Goal: Information Seeking & Learning: Learn about a topic

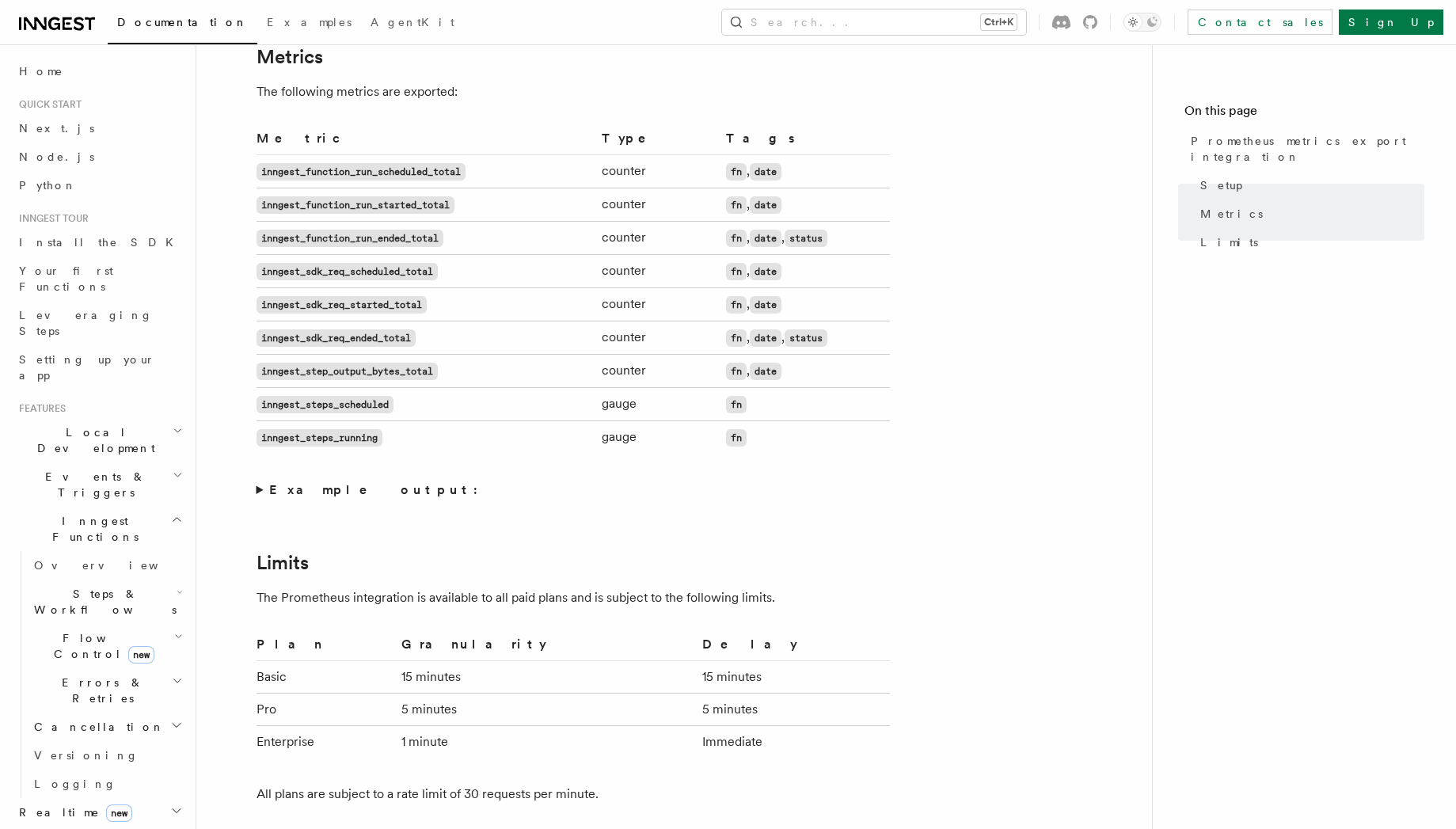
scroll to position [275, 0]
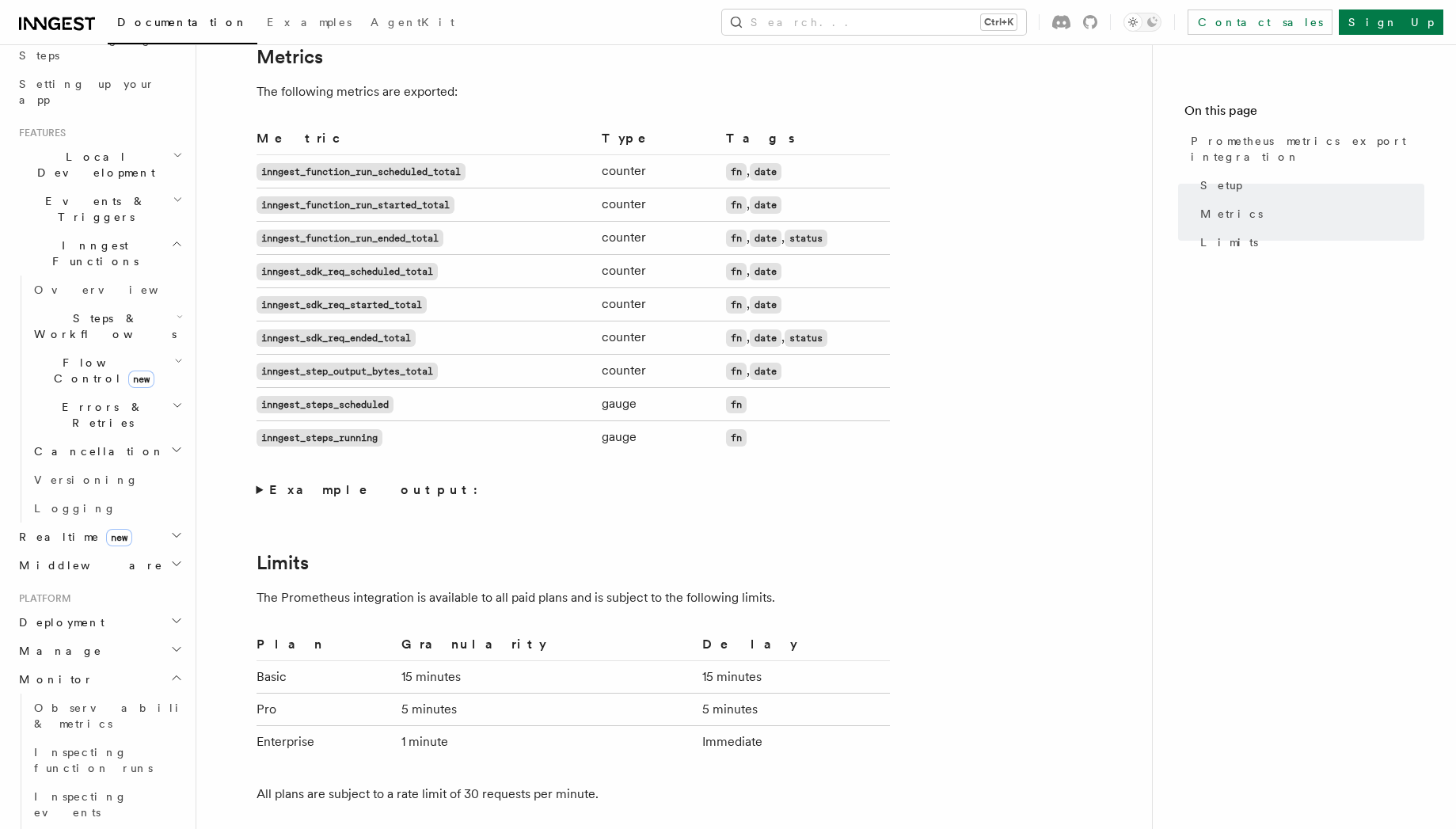
click at [322, 337] on code "inngest_sdk_req_ended_total" at bounding box center [336, 337] width 159 height 17
click at [627, 334] on td "counter" at bounding box center [657, 338] width 124 height 33
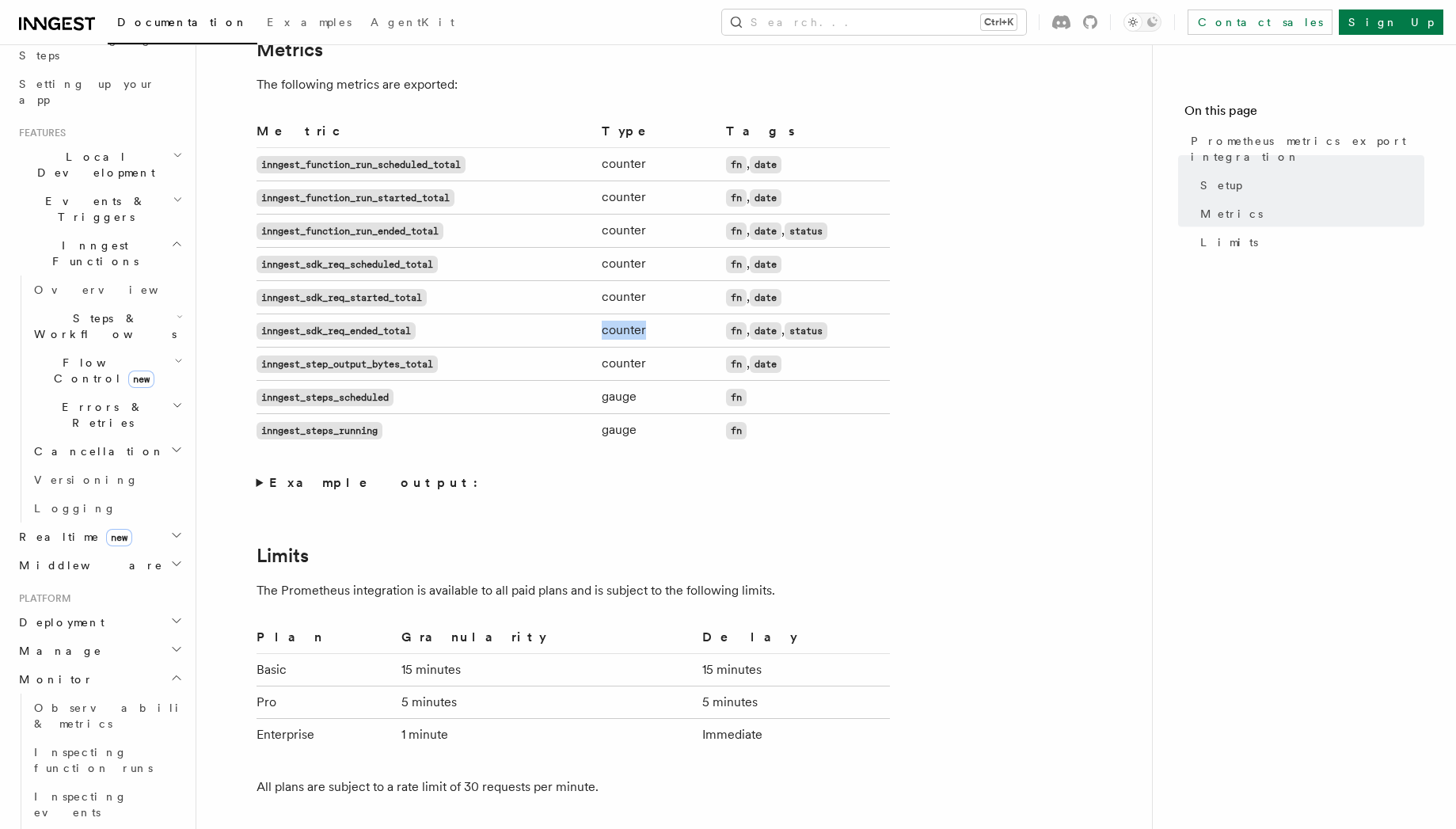
scroll to position [951, 0]
click at [250, 479] on article "Platform Monitor Prometheus metrics export integration Inngest supports exporti…" at bounding box center [674, 115] width 905 height 1992
click at [253, 479] on article "Platform Monitor Prometheus metrics export integration Inngest supports exporti…" at bounding box center [674, 115] width 905 height 1992
click at [259, 479] on summary "Example output:" at bounding box center [573, 482] width 633 height 22
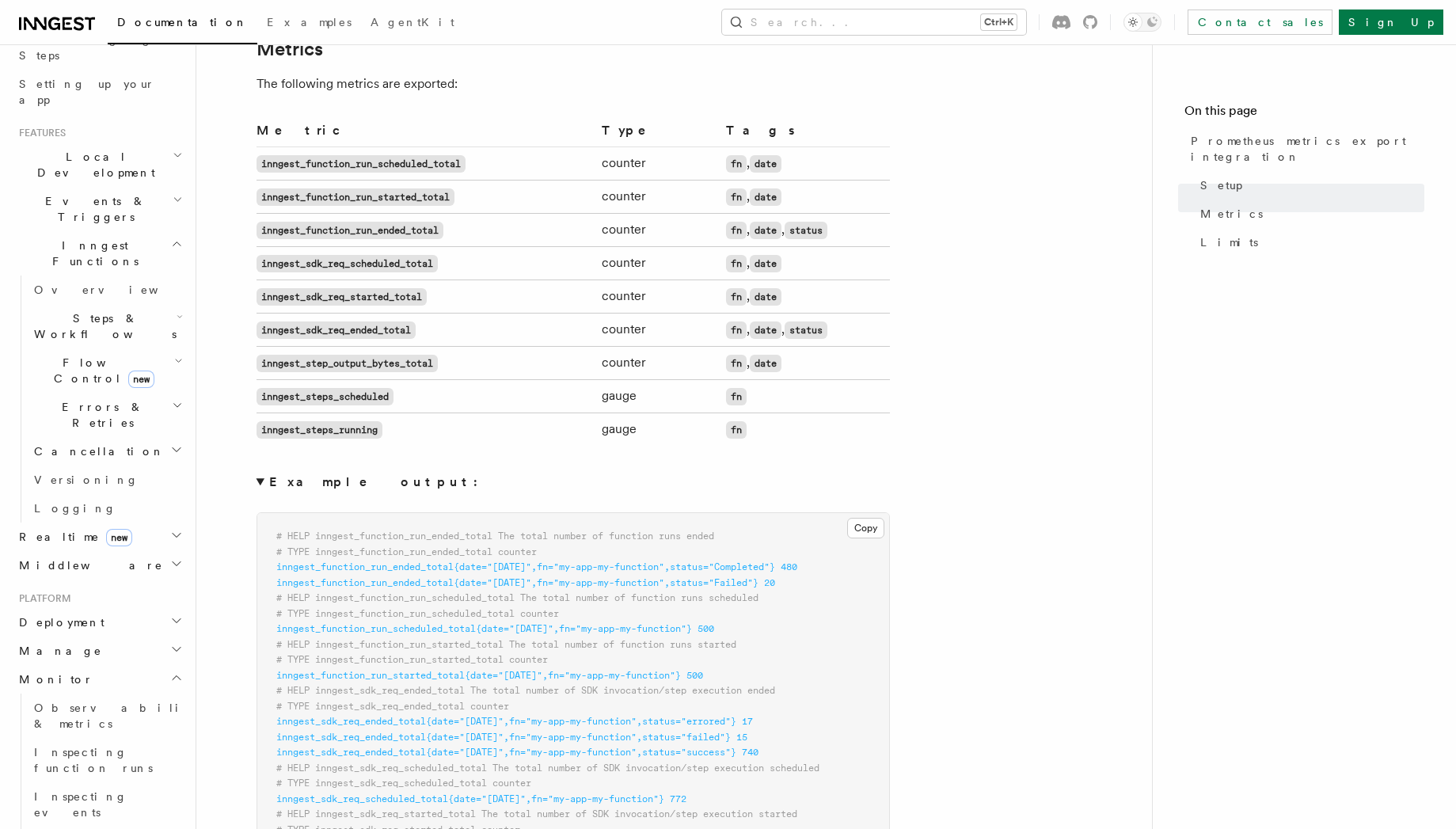
scroll to position [1331, 0]
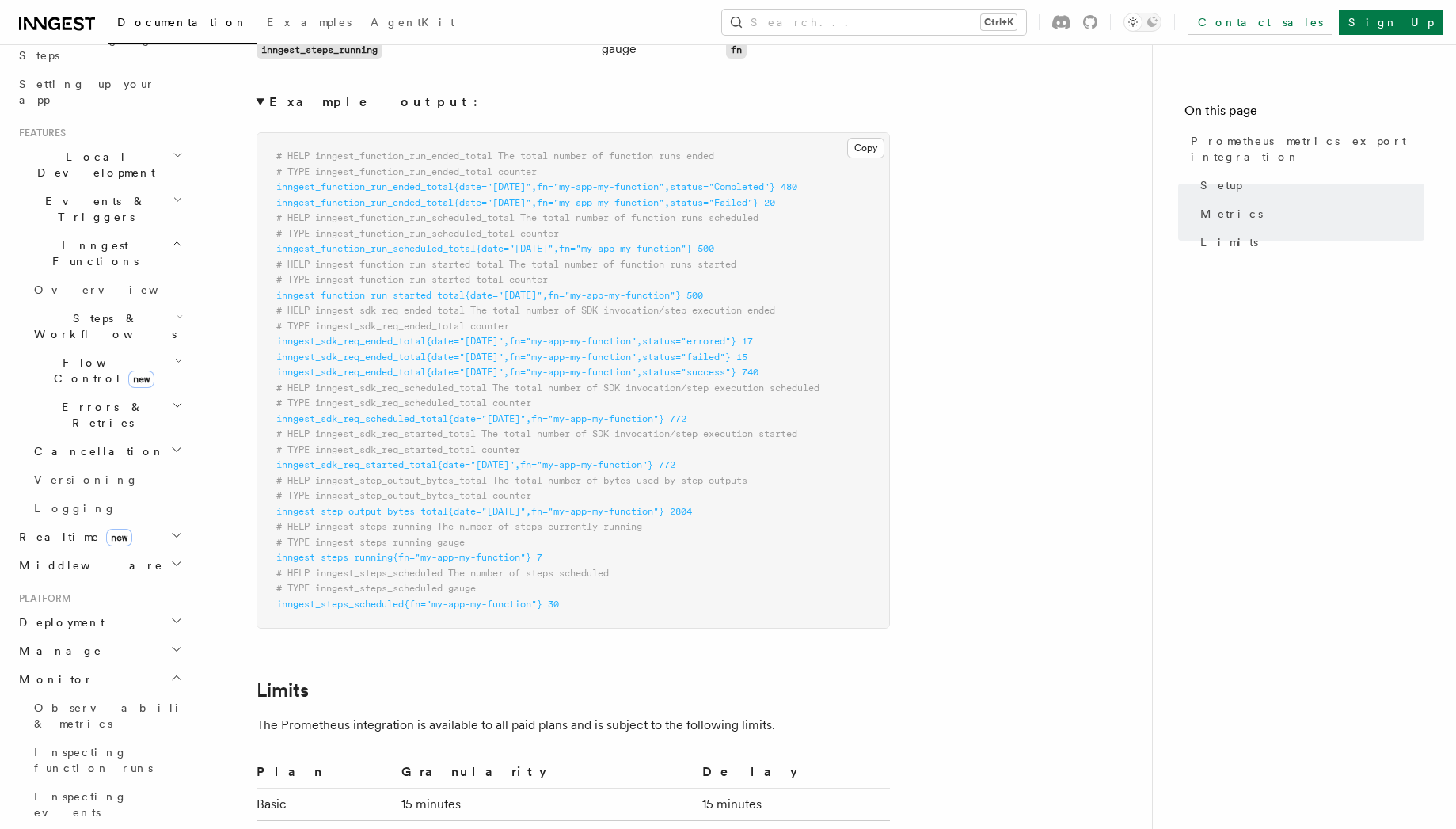
click at [373, 183] on span "inngest_function_run_ended_total{date="[DATE]",fn="my-app-my-function",status="…" at bounding box center [536, 187] width 521 height 11
click at [358, 203] on span "inngest_function_run_ended_total{date="[DATE]",fn="my-app-my-function",status="…" at bounding box center [526, 203] width 499 height 11
